Goal: Find contact information: Find contact information

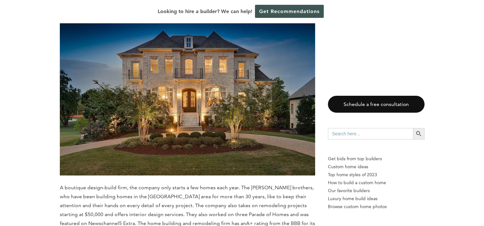
scroll to position [4072, 0]
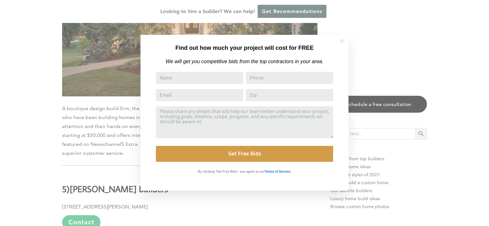
click at [343, 41] on icon at bounding box center [341, 41] width 7 height 7
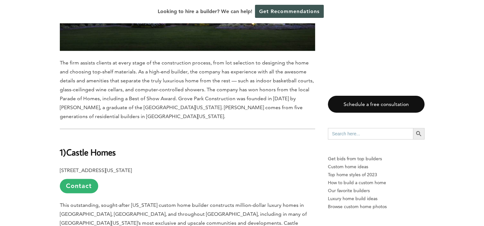
scroll to position [5543, 0]
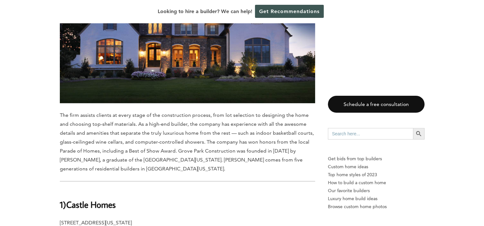
click at [92, 199] on b "Castle Homes" at bounding box center [91, 204] width 50 height 11
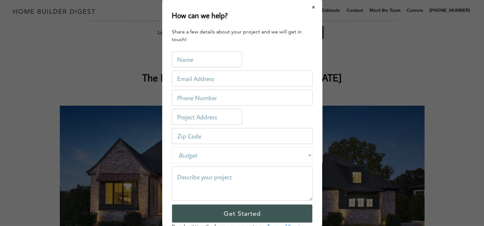
scroll to position [0, 0]
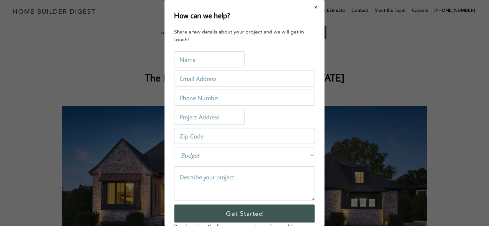
click at [311, 6] on button "Close modal" at bounding box center [315, 7] width 17 height 13
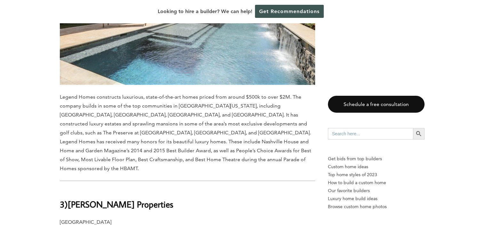
scroll to position [4830, 0]
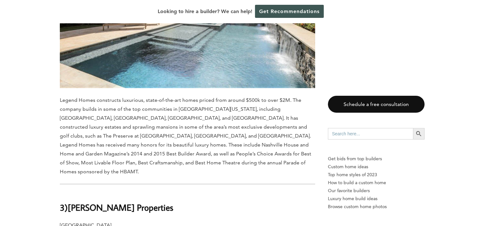
click at [106, 202] on b "[PERSON_NAME] Properties" at bounding box center [121, 207] width 106 height 11
drag, startPoint x: 129, startPoint y: 56, endPoint x: 71, endPoint y: 53, distance: 58.0
click at [71, 192] on h2 "3) [PERSON_NAME] Properties" at bounding box center [187, 203] width 255 height 22
drag, startPoint x: 109, startPoint y: 73, endPoint x: 53, endPoint y: 77, distance: 55.5
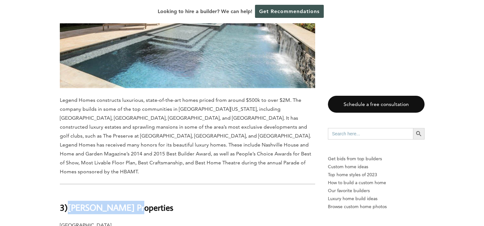
drag, startPoint x: 53, startPoint y: 77, endPoint x: 67, endPoint y: 75, distance: 13.2
copy p "Brentwood, TN 3702"
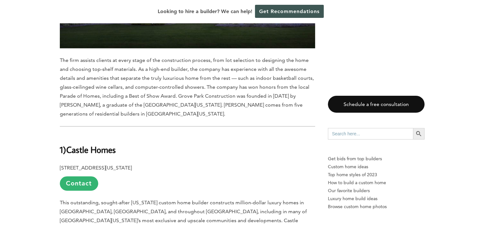
scroll to position [5534, 0]
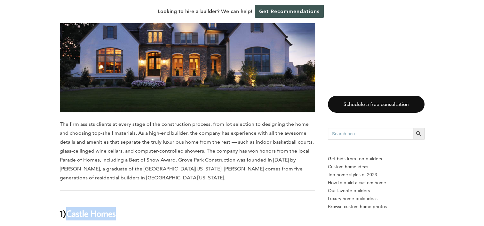
drag, startPoint x: 120, startPoint y: 35, endPoint x: 70, endPoint y: 37, distance: 50.3
click at [70, 198] on h2 "1) Castle Homes" at bounding box center [187, 209] width 255 height 22
drag, startPoint x: 70, startPoint y: 37, endPoint x: 73, endPoint y: 36, distance: 3.3
copy b "Castle Homes"
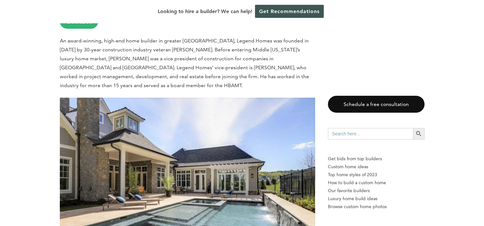
scroll to position [4606, 0]
